Goal: Information Seeking & Learning: Learn about a topic

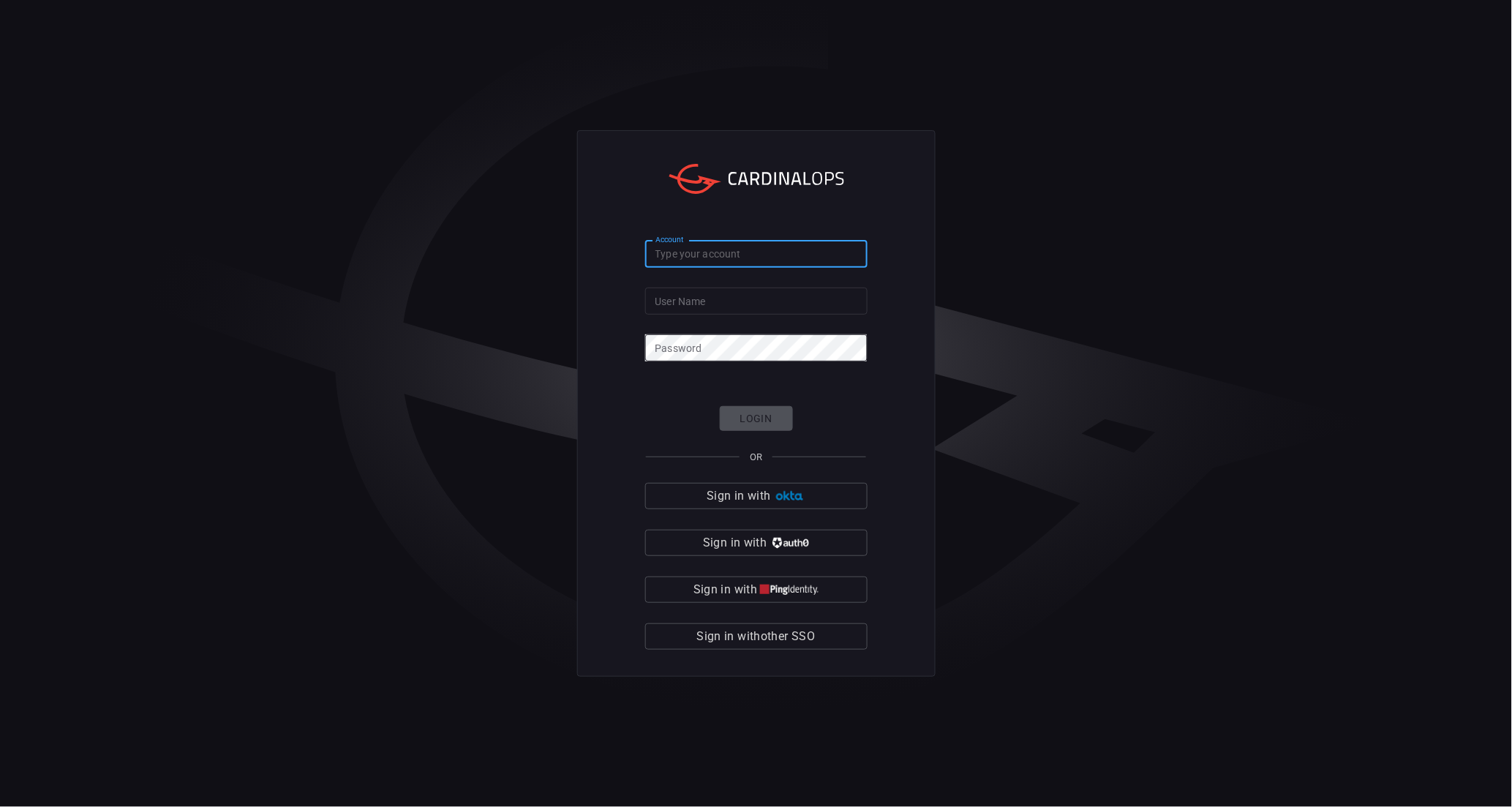
click at [713, 257] on input "Account" at bounding box center [756, 254] width 222 height 27
type input "[PERSON_NAME]"
paste input "[EMAIL_ADDRESS][DOMAIN_NAME]"
type input "[EMAIL_ADDRESS][DOMAIN_NAME]"
click at [763, 420] on button "Login" at bounding box center [756, 419] width 73 height 25
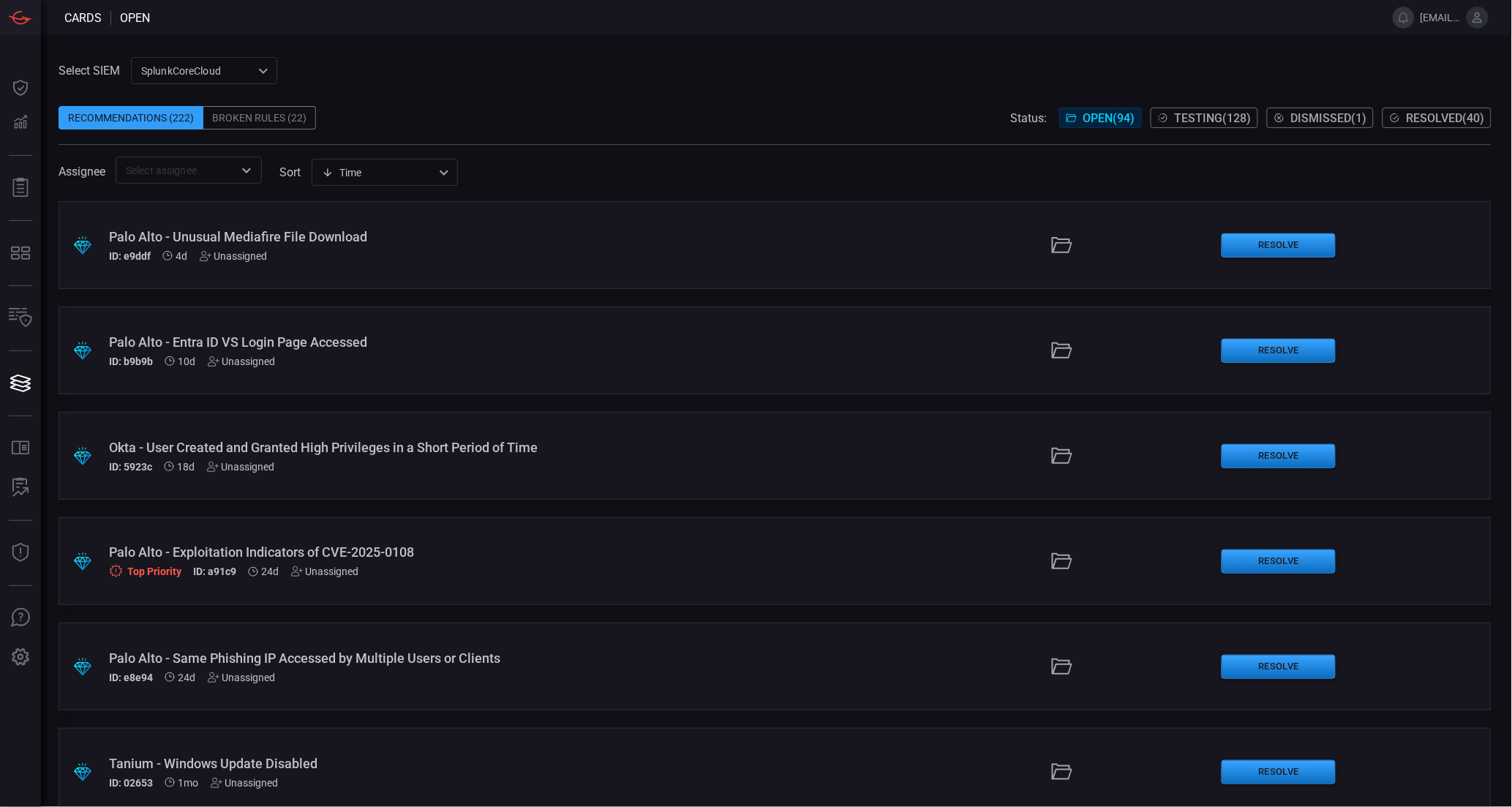
click at [192, 71] on div "SplunkCoreCloud f748d276-46a5-4bd3-b149-f2461a2fe2c5 ​" at bounding box center [204, 71] width 146 height 27
click at [206, 133] on li "Splunk TPE" at bounding box center [204, 126] width 146 height 25
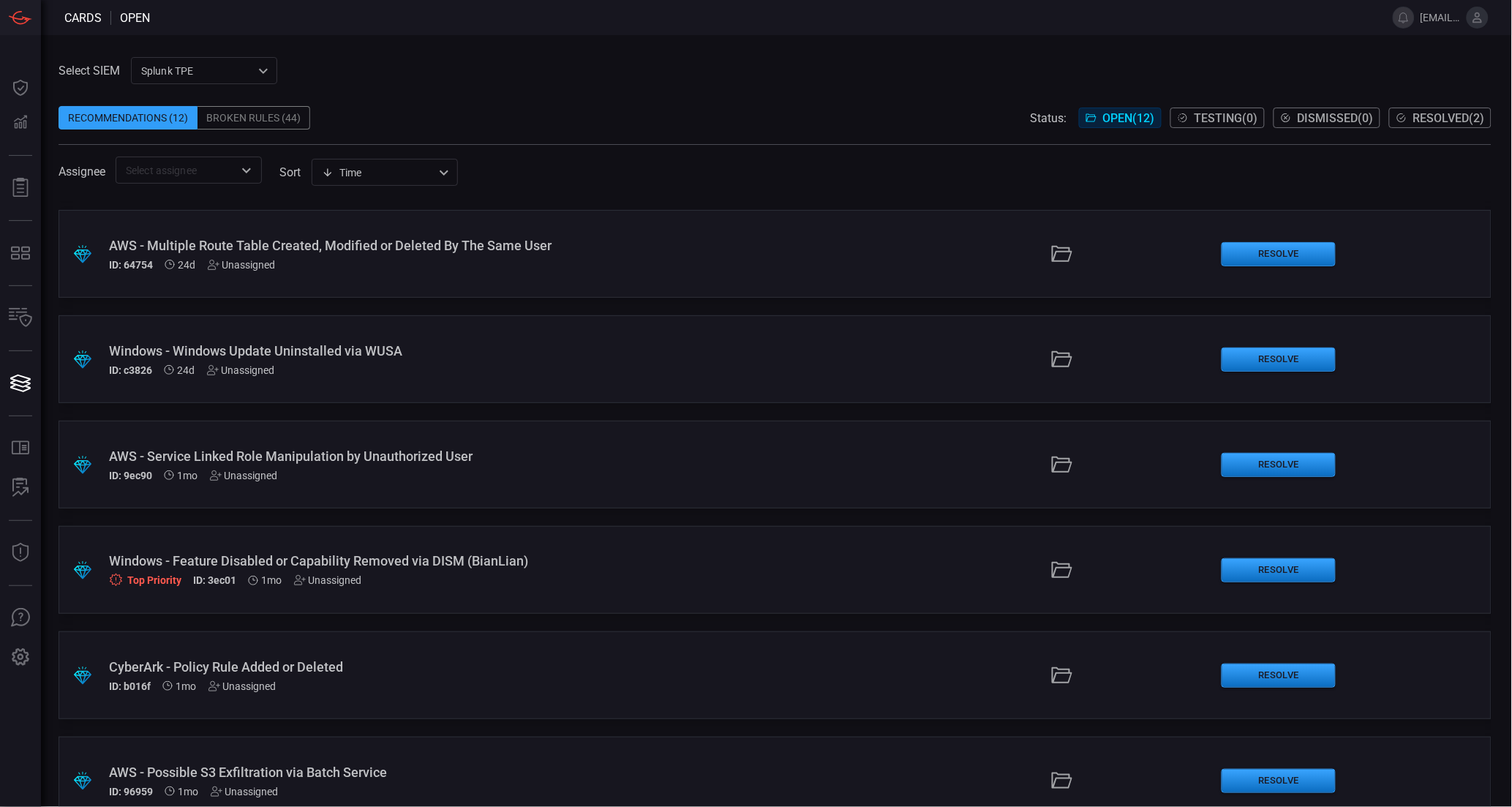
scroll to position [659, 0]
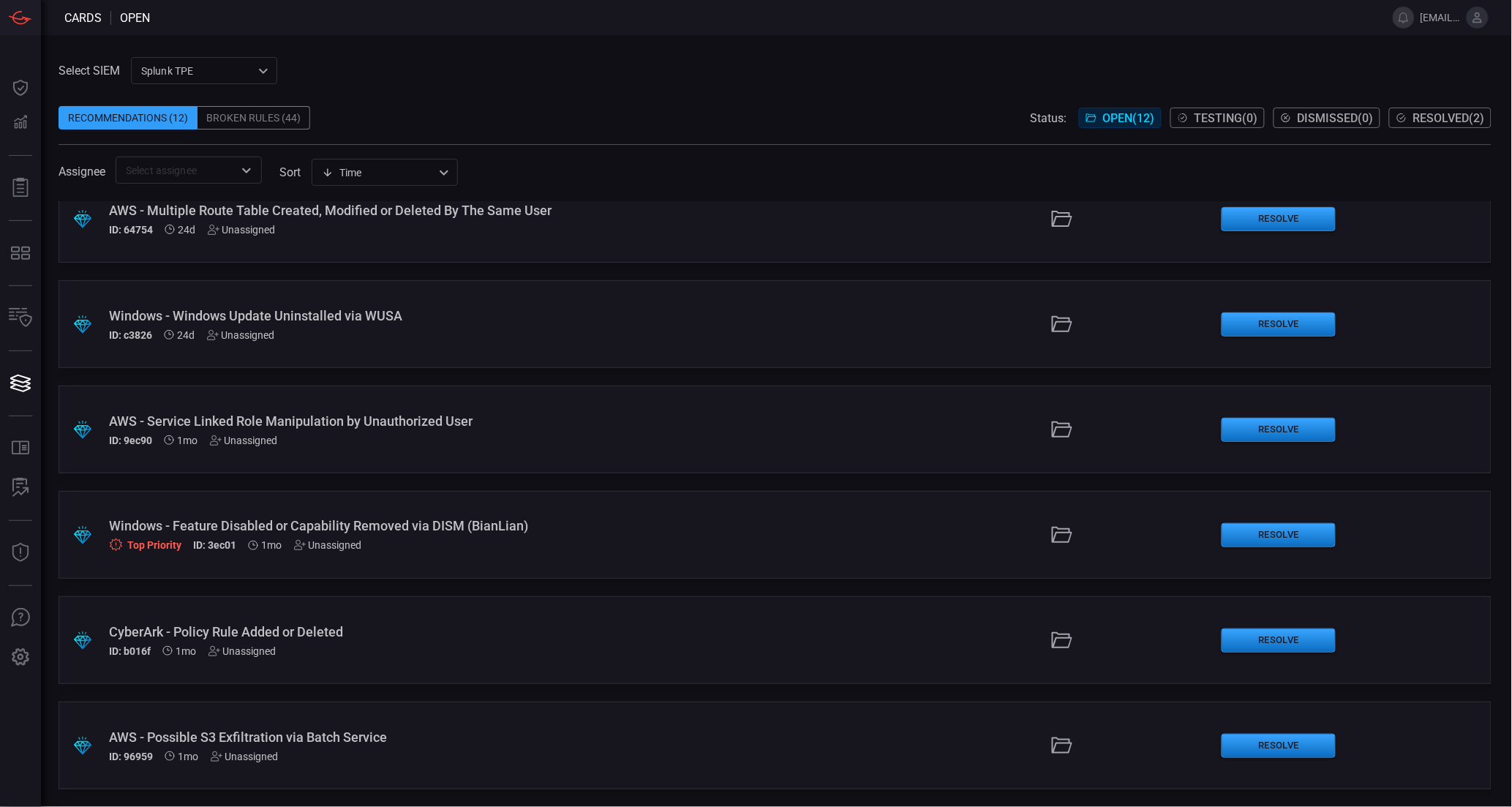
click at [357, 528] on div "Windows - Feature Disabled or Capability Removed via DISM (BianLian)" at bounding box center [368, 526] width 519 height 15
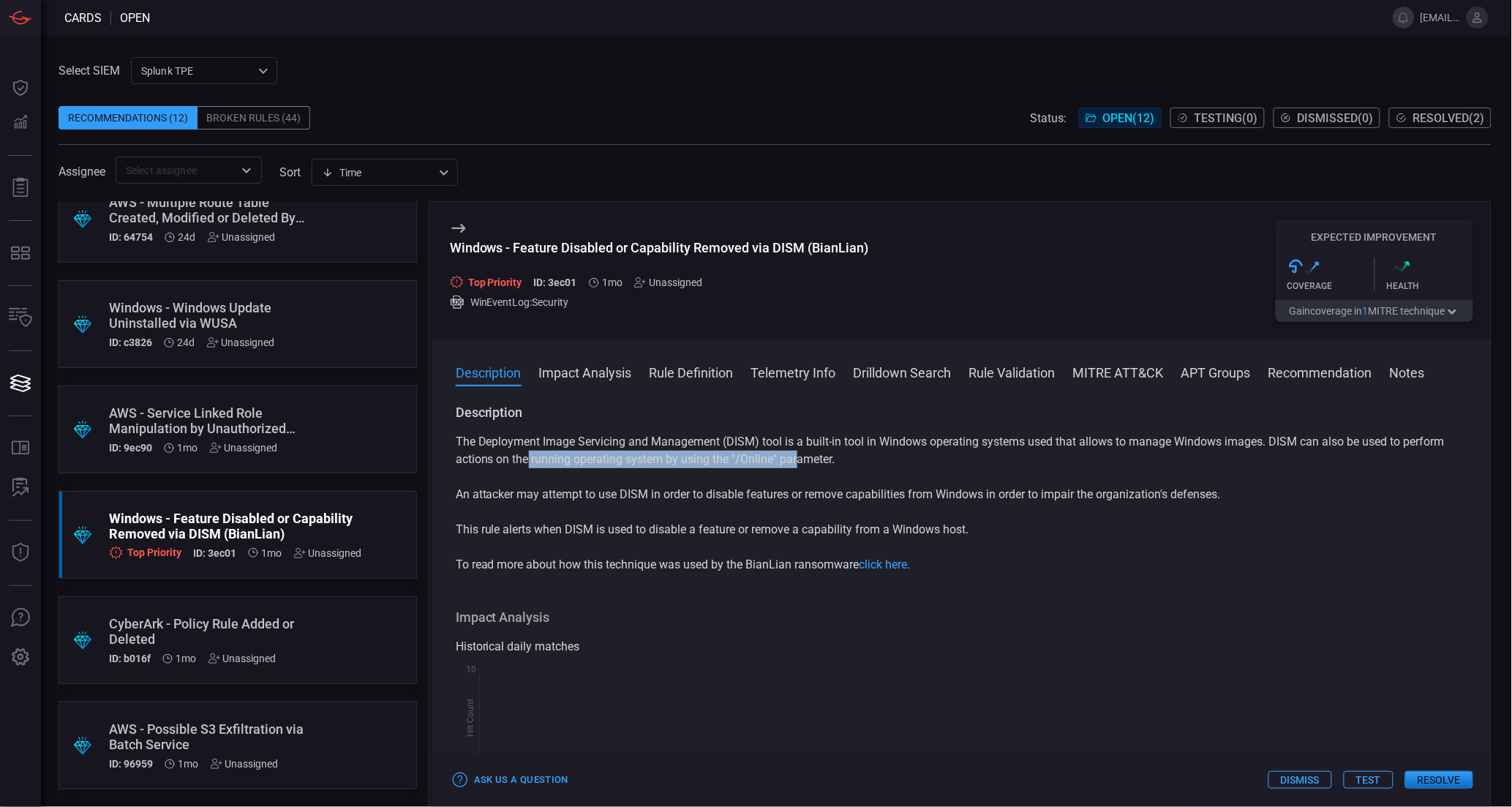
drag, startPoint x: 530, startPoint y: 460, endPoint x: 796, endPoint y: 460, distance: 266.0
click at [796, 460] on p "The Deployment Image Servicing and Management (DISM) tool is a built-in tool in…" at bounding box center [962, 451] width 1012 height 35
click at [637, 496] on p "An attacker may attempt to use DISM in order to disable features or remove capa…" at bounding box center [962, 494] width 1012 height 18
click at [678, 501] on p "An attacker may attempt to use DISM in order to disable features or remove capa…" at bounding box center [962, 494] width 1012 height 18
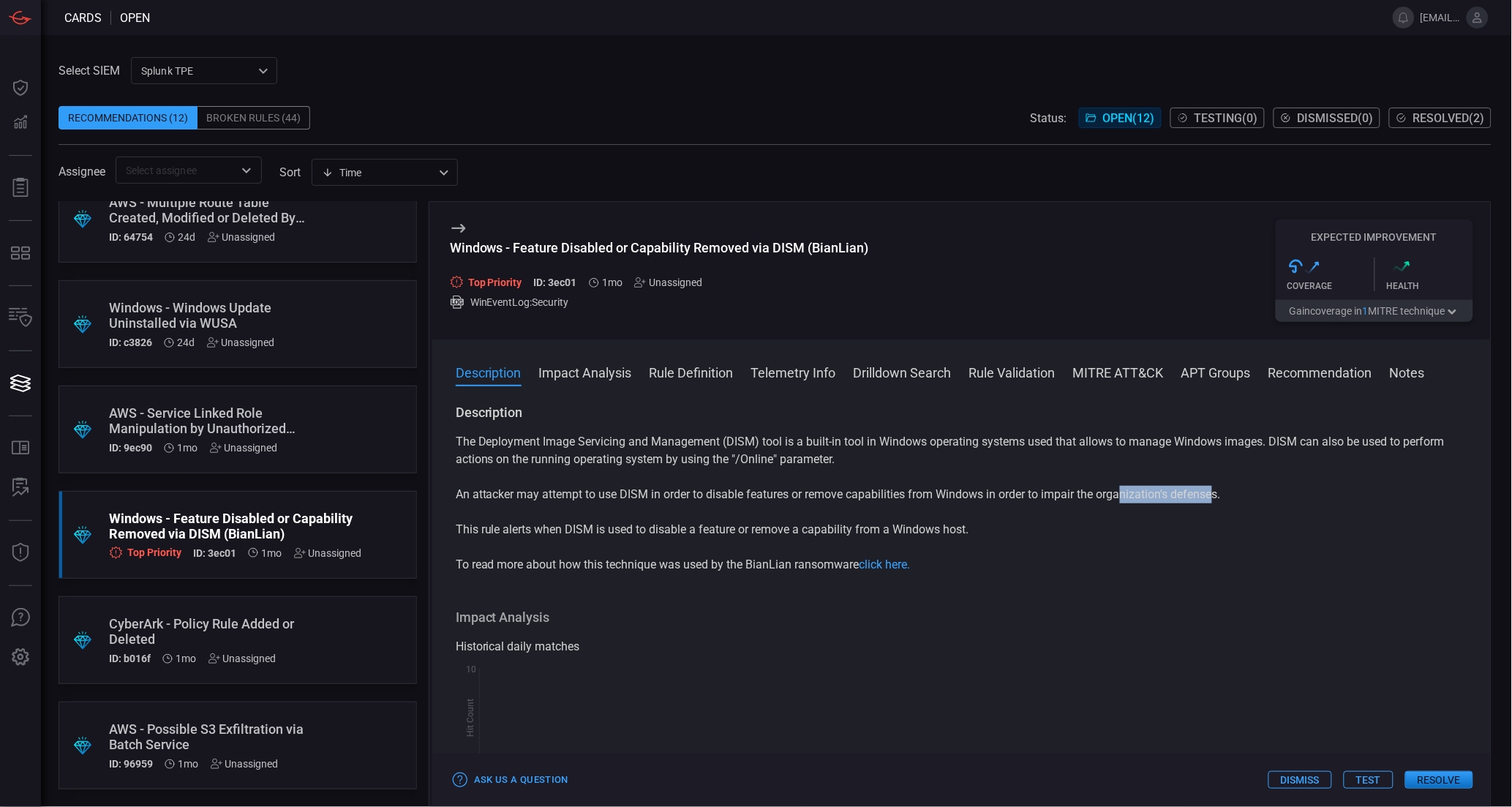
drag, startPoint x: 1123, startPoint y: 498, endPoint x: 1220, endPoint y: 487, distance: 97.6
click at [1220, 487] on p "An attacker may attempt to use DISM in order to disable features or remove capa…" at bounding box center [962, 494] width 1012 height 18
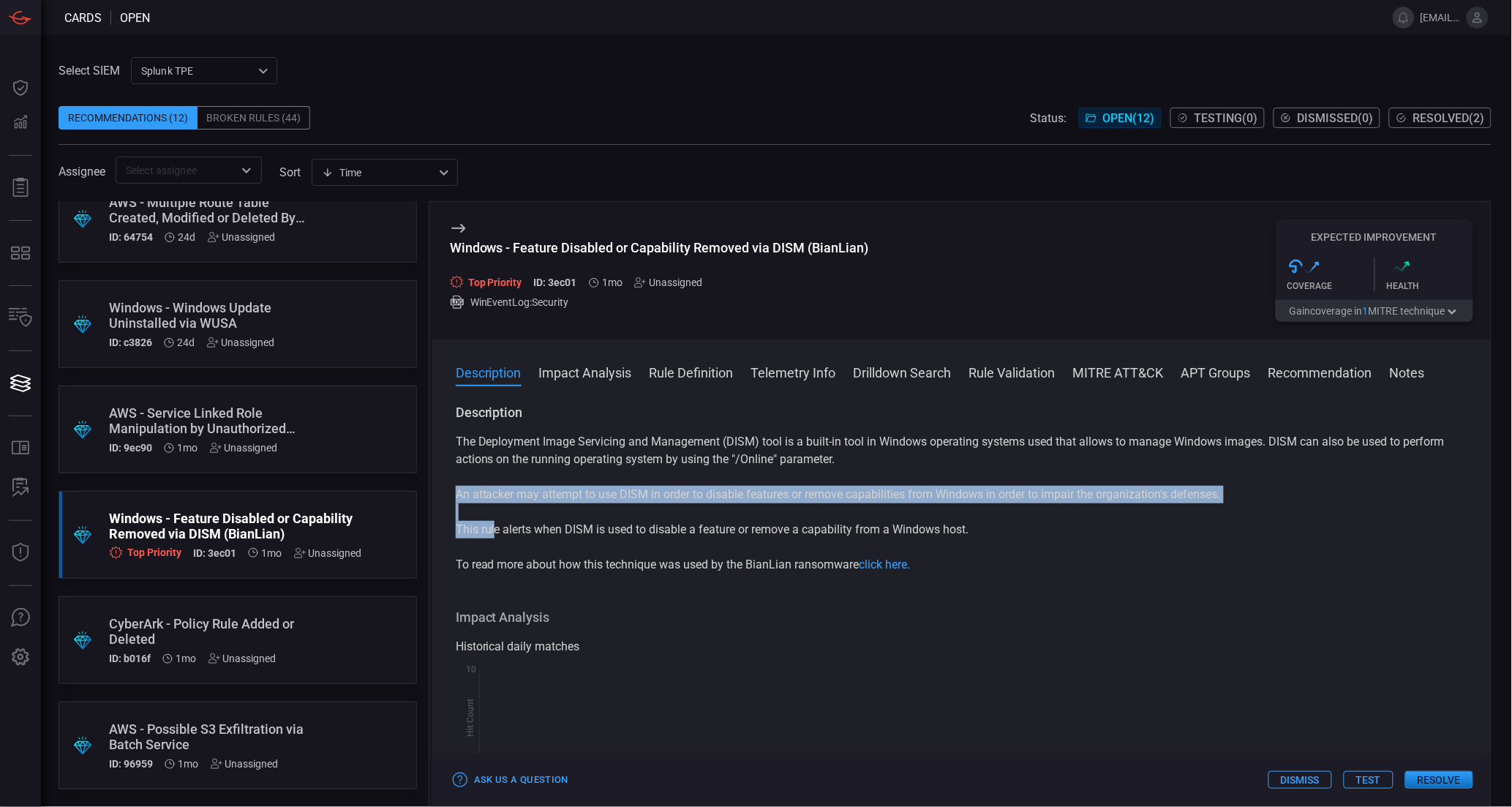
drag, startPoint x: 470, startPoint y: 520, endPoint x: 507, endPoint y: 529, distance: 38.1
click at [500, 530] on div "The Deployment Image Servicing and Management (DISM) tool is a built-in tool in…" at bounding box center [962, 504] width 1012 height 140
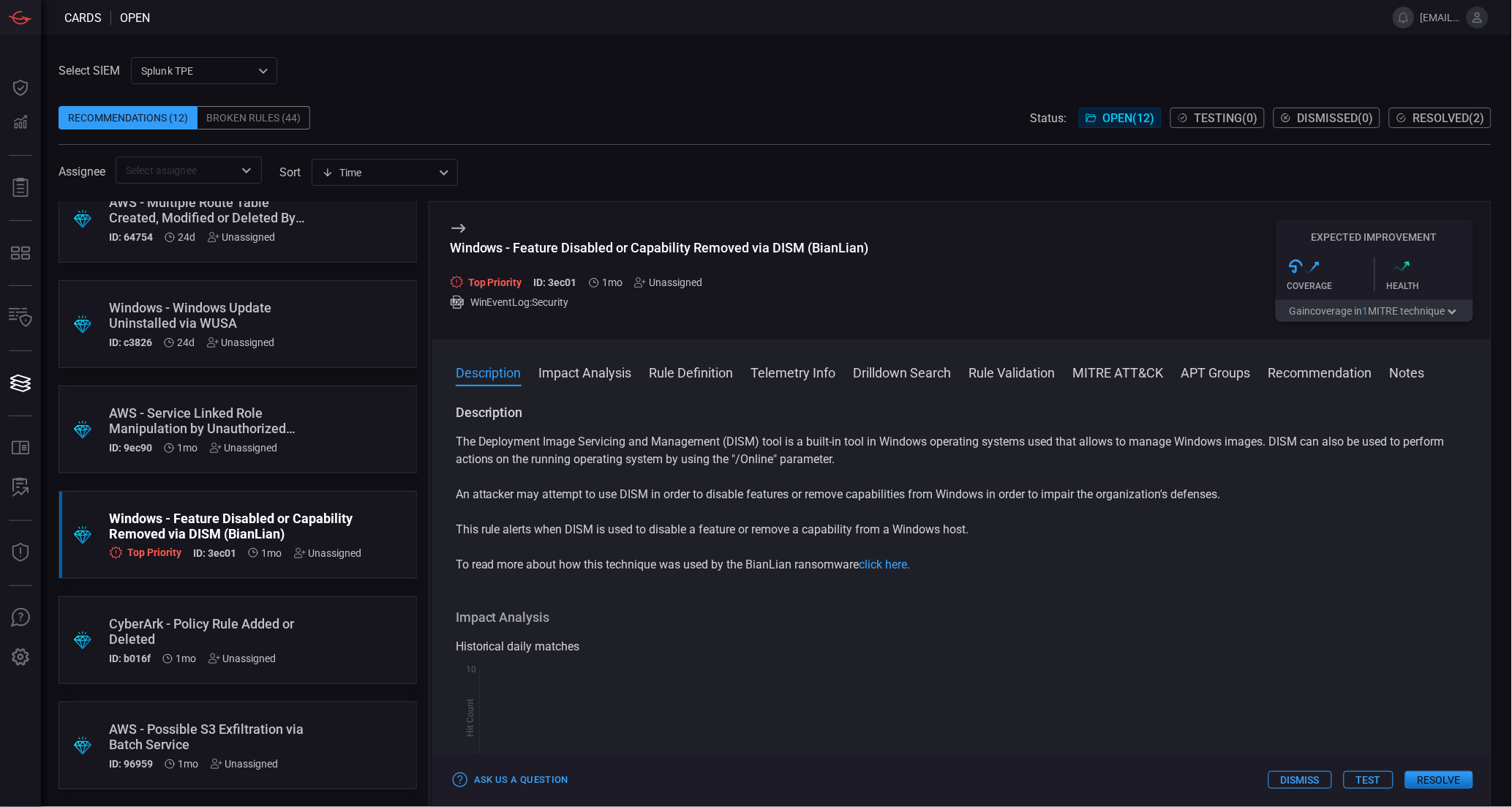
drag, startPoint x: 561, startPoint y: 528, endPoint x: 579, endPoint y: 528, distance: 18.0
click at [562, 528] on p "This rule alerts when DISM is used to disable a feature or remove a capability …" at bounding box center [962, 530] width 1012 height 18
drag, startPoint x: 586, startPoint y: 531, endPoint x: 773, endPoint y: 527, distance: 187.0
click at [773, 527] on p "This rule alerts when DISM is used to disable a feature or remove a capability …" at bounding box center [962, 530] width 1012 height 18
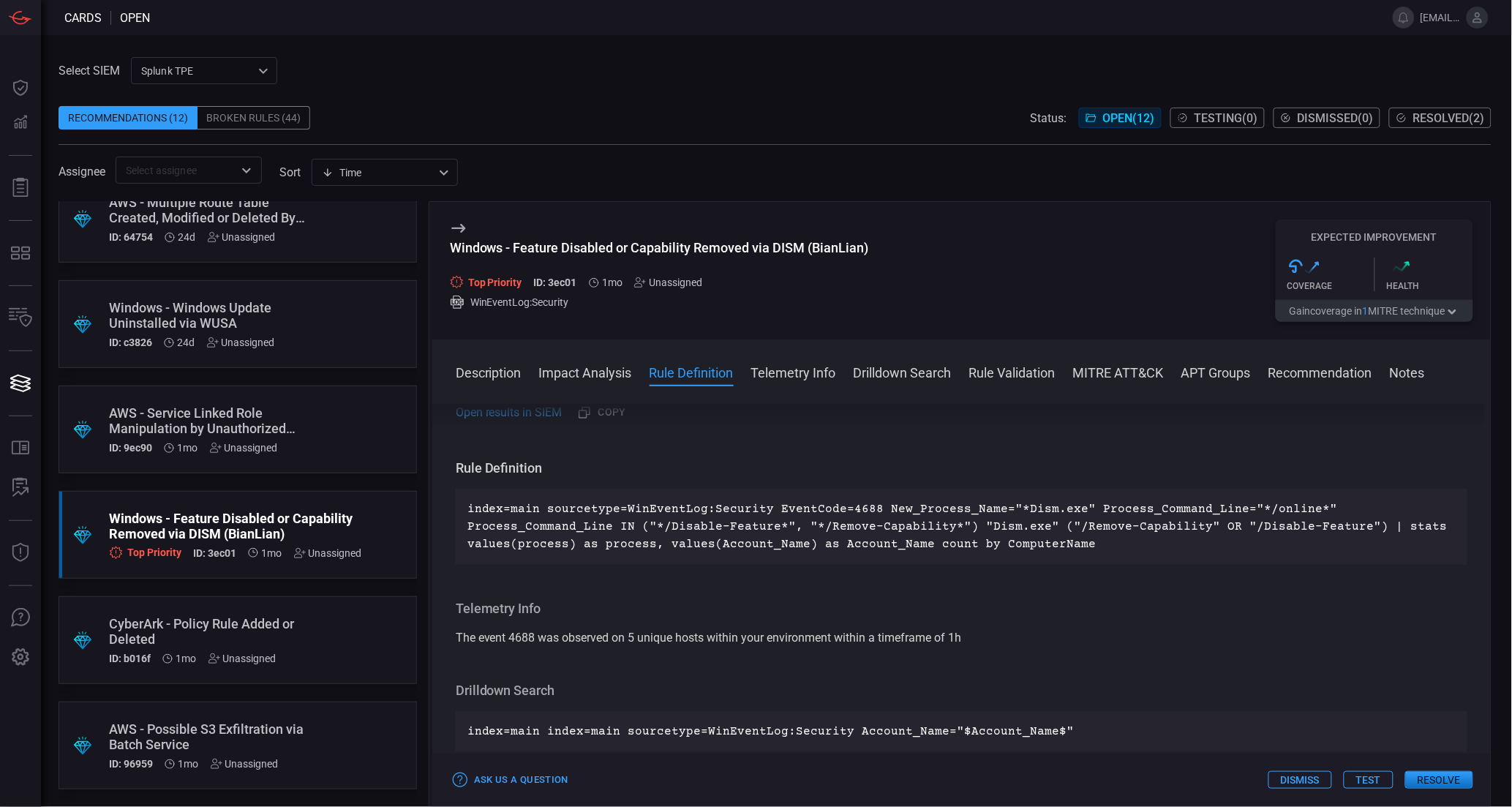
scroll to position [390, 0]
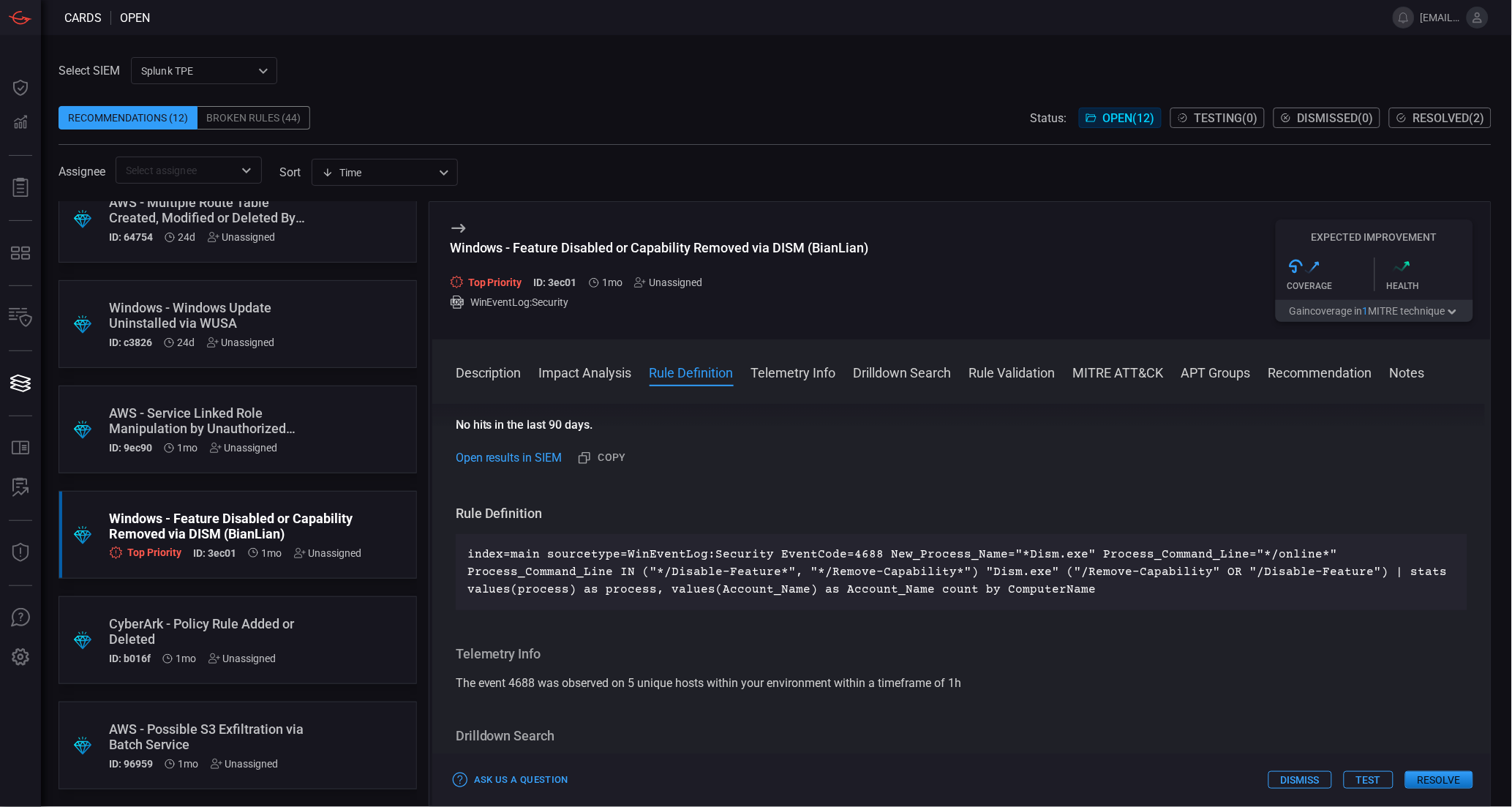
click at [999, 581] on p "index=main sourcetype=WinEventLog:Security EventCode=4688 New_Process_Name="*Di…" at bounding box center [961, 572] width 988 height 52
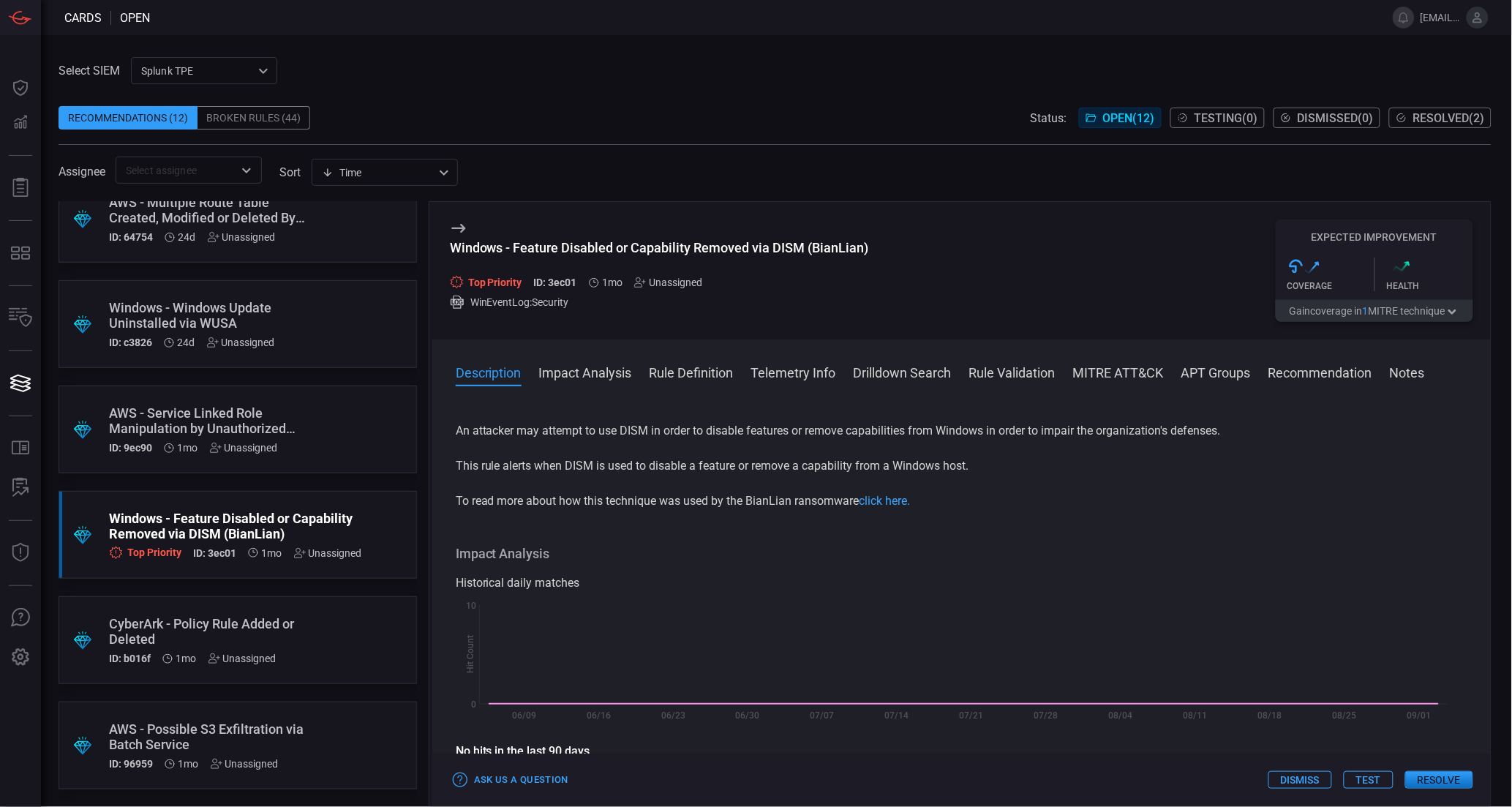
scroll to position [0, 0]
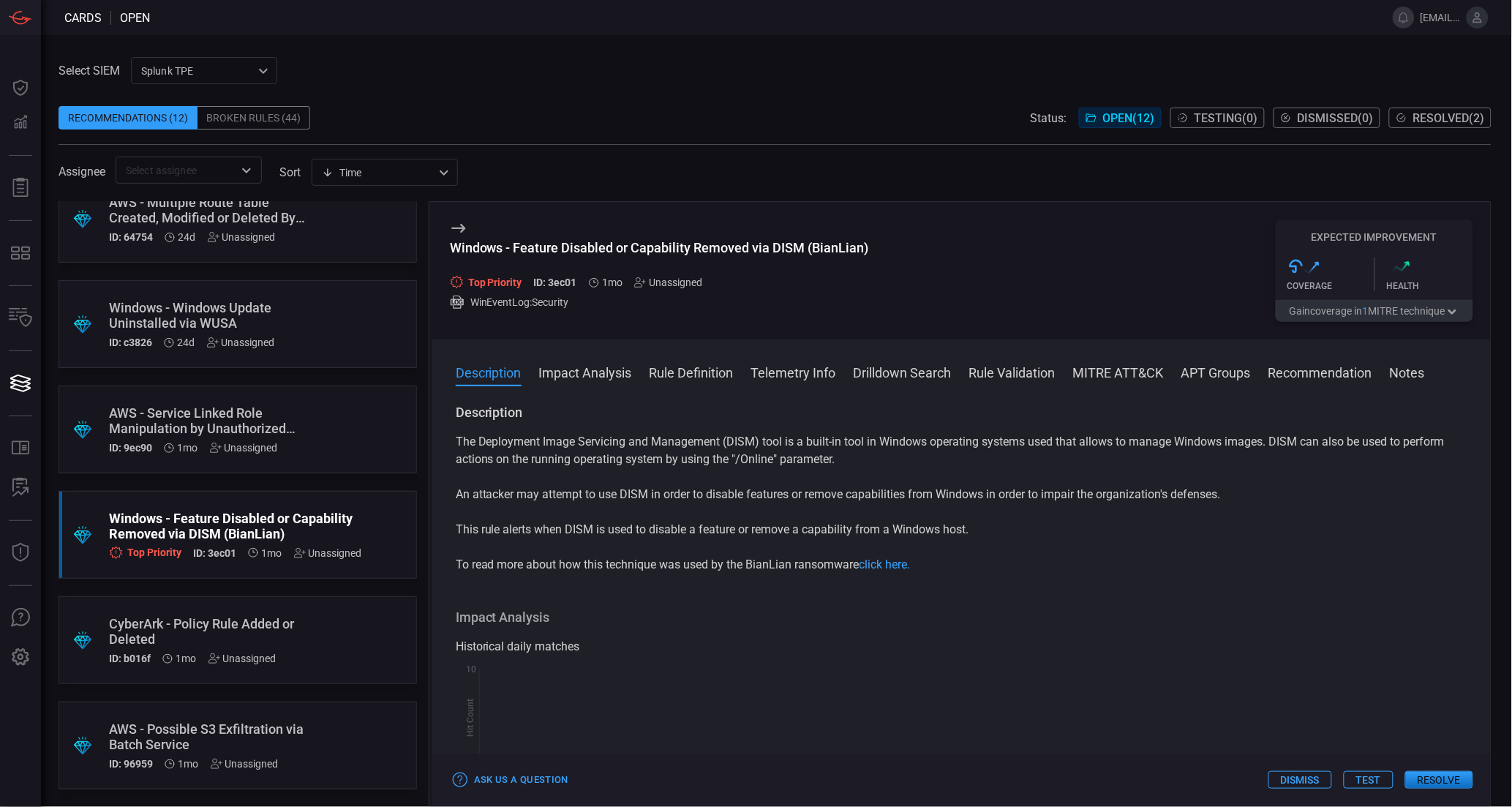
click at [911, 369] on button "Drilldown Search" at bounding box center [903, 372] width 98 height 18
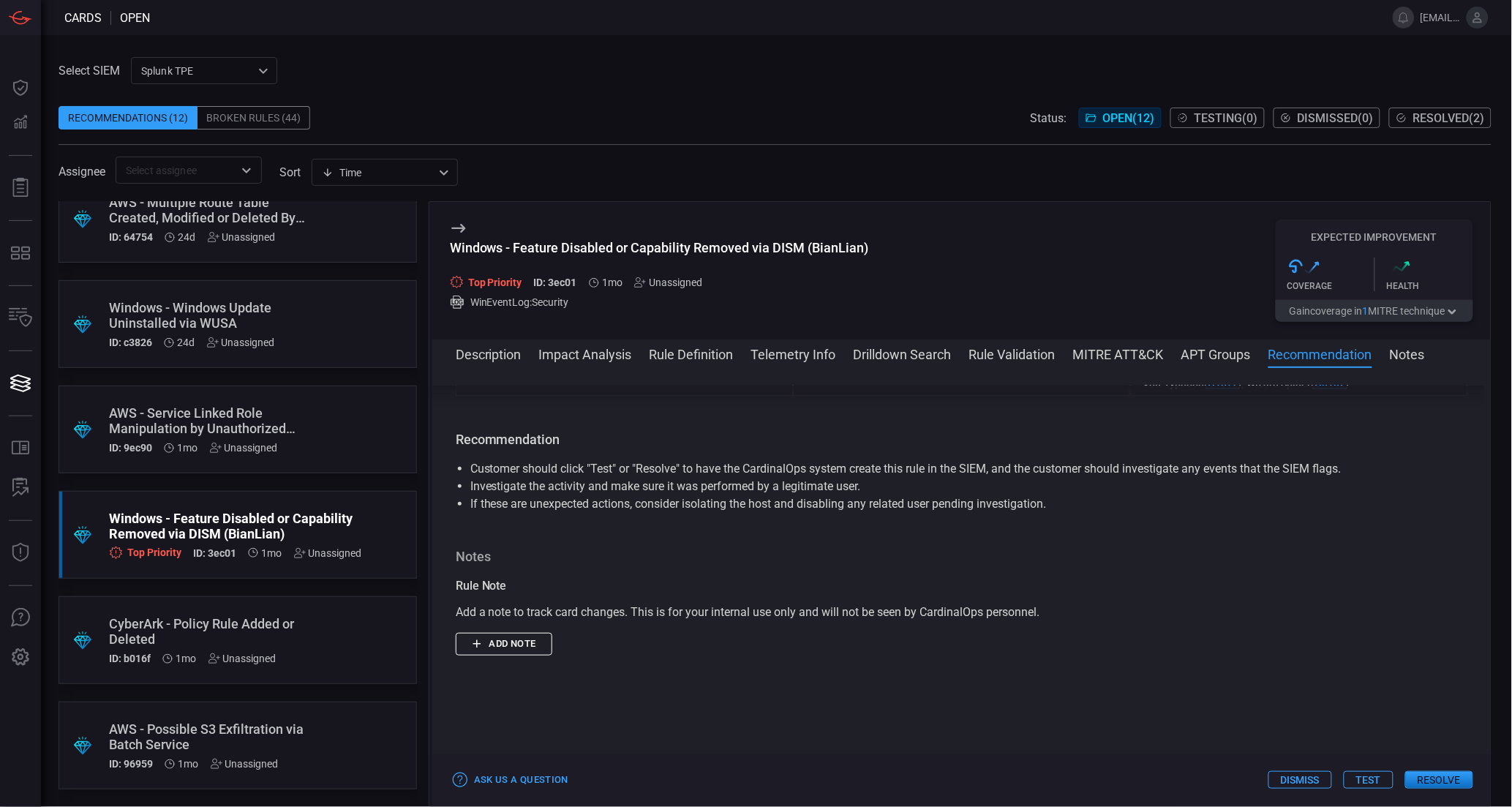
scroll to position [1606, 0]
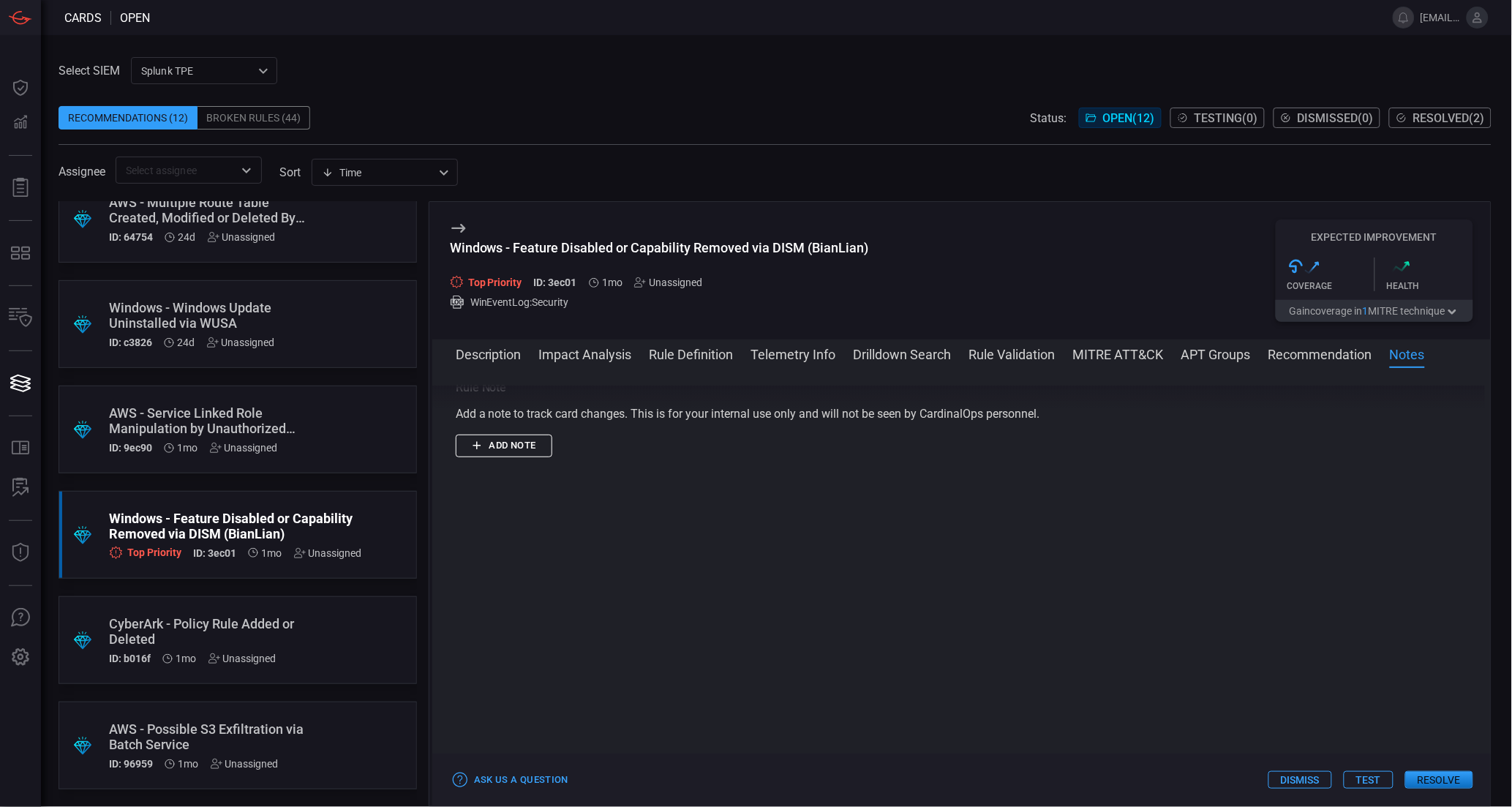
click at [1318, 358] on button "Recommendation" at bounding box center [1320, 353] width 104 height 18
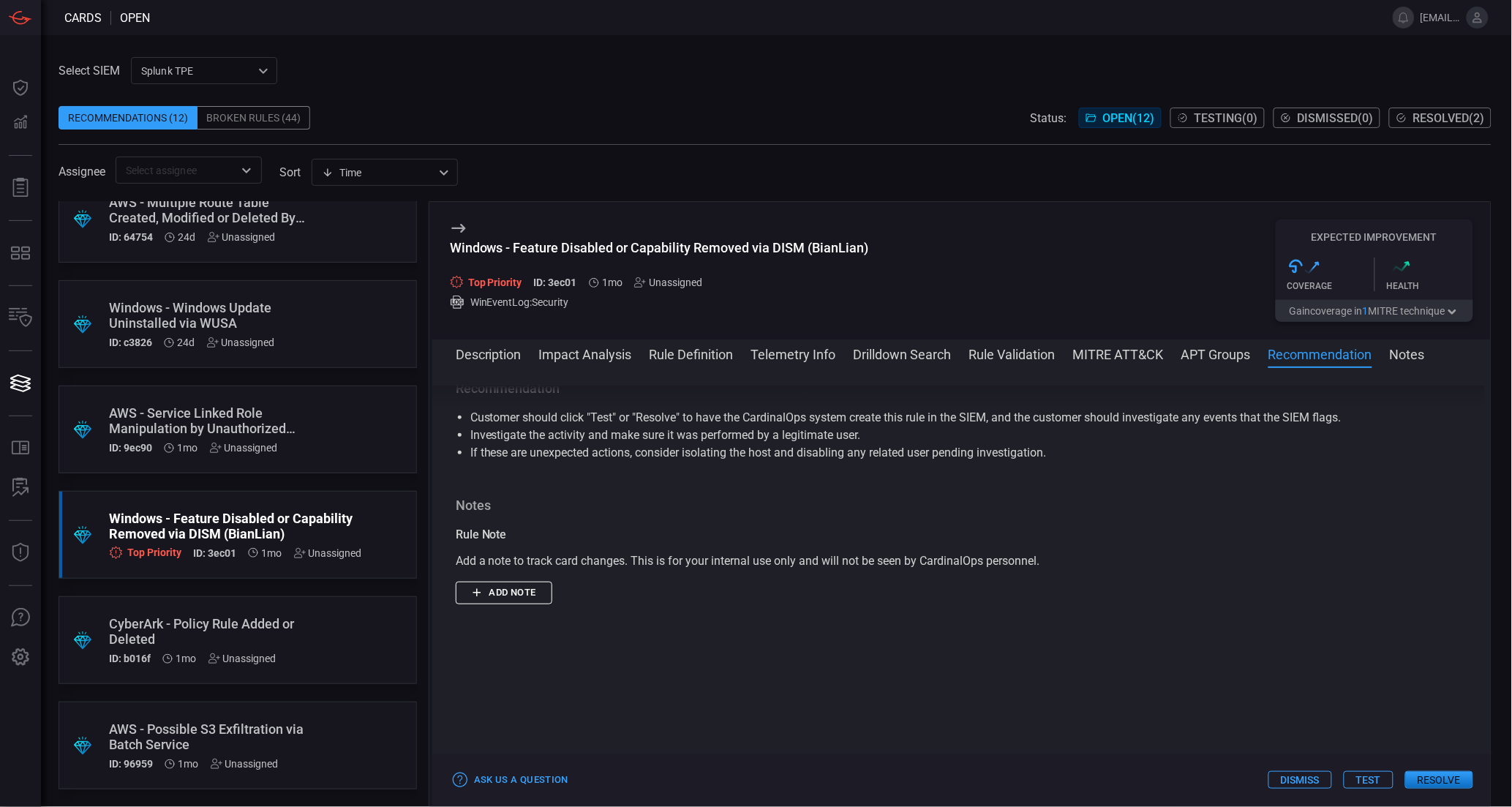
scroll to position [1431, 0]
